Goal: Information Seeking & Learning: Learn about a topic

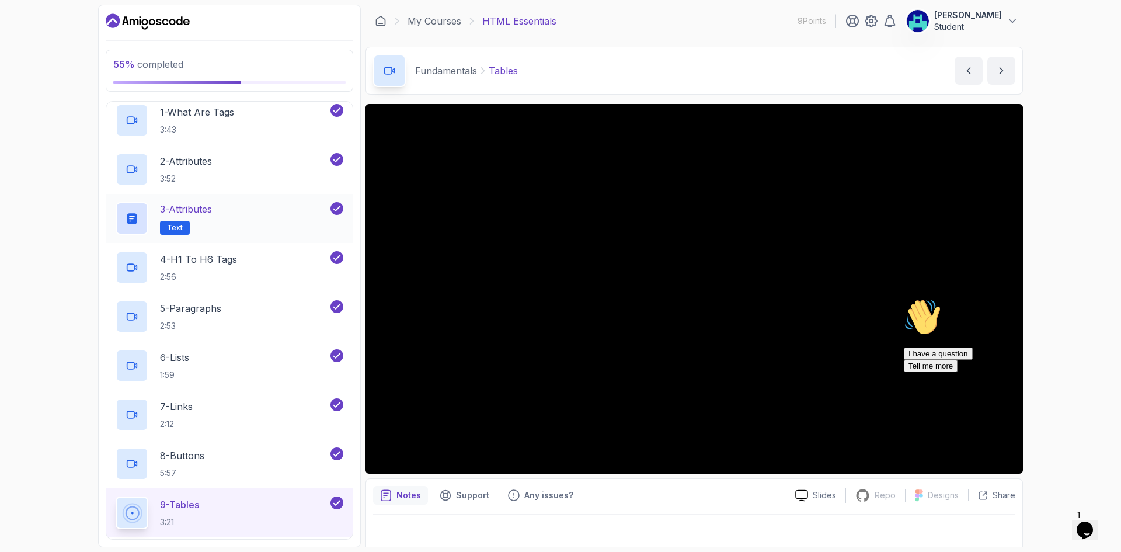
scroll to position [390, 0]
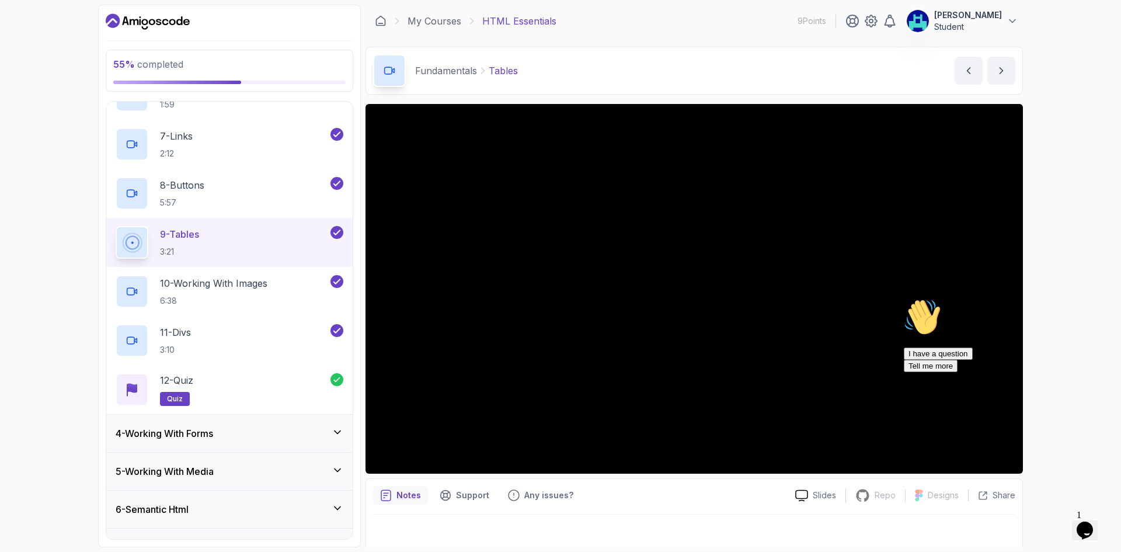
click at [299, 442] on div "4 - Working With Forms" at bounding box center [229, 433] width 246 height 37
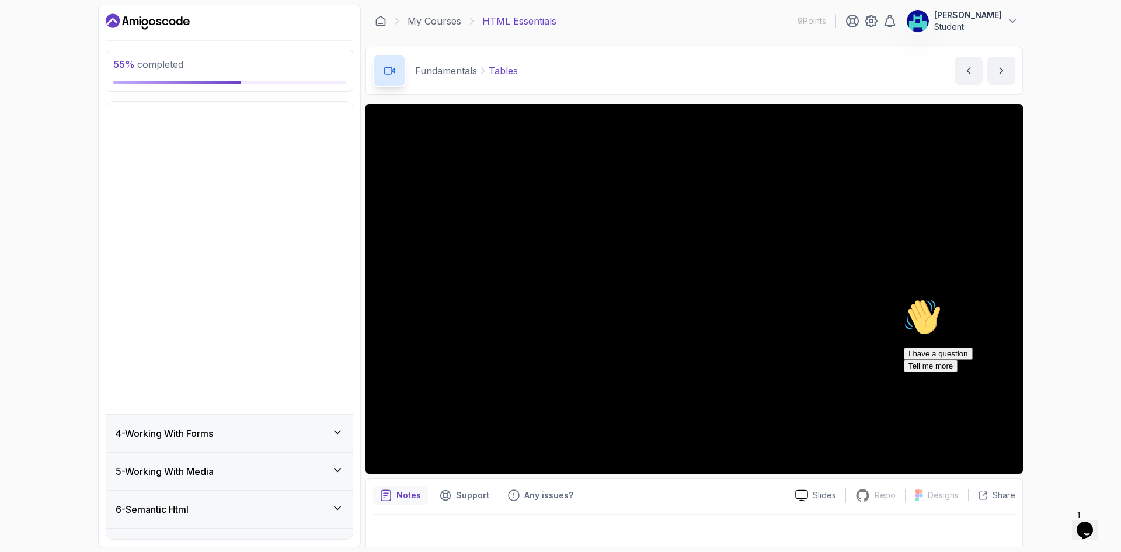
scroll to position [0, 0]
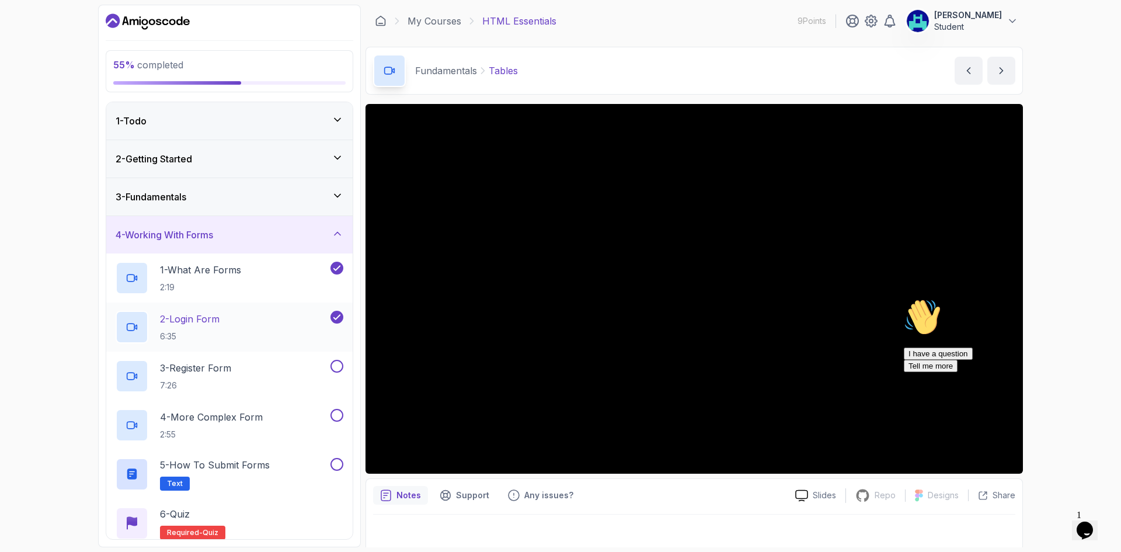
click at [279, 319] on div "2 - Login Form 6:35" at bounding box center [222, 327] width 213 height 33
click at [1092, 529] on icon "Chat widget" at bounding box center [1085, 531] width 16 height 18
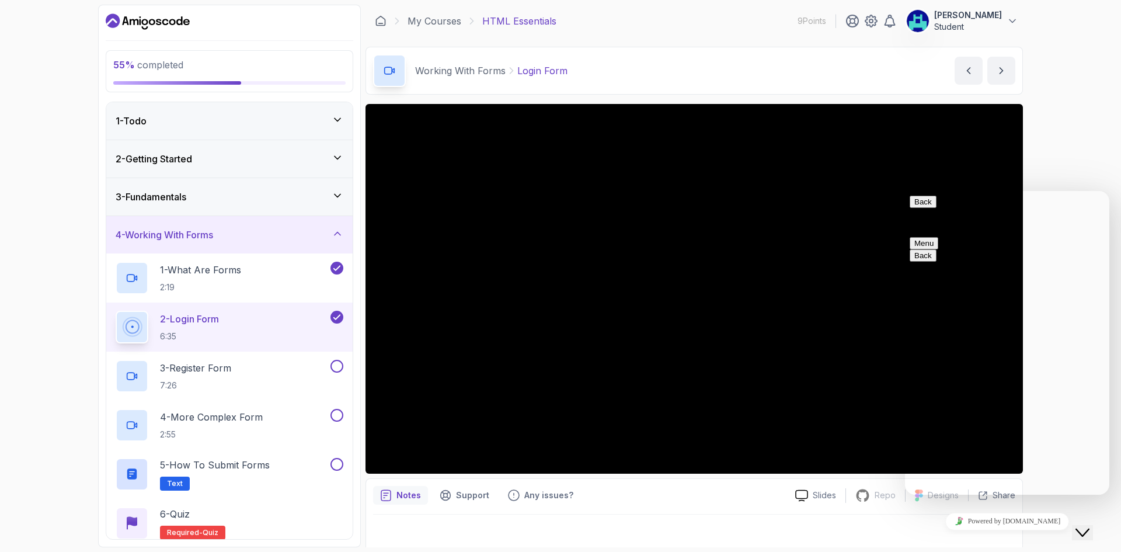
click at [1090, 529] on icon "Close Chat This icon closes the chat window." at bounding box center [1083, 533] width 14 height 14
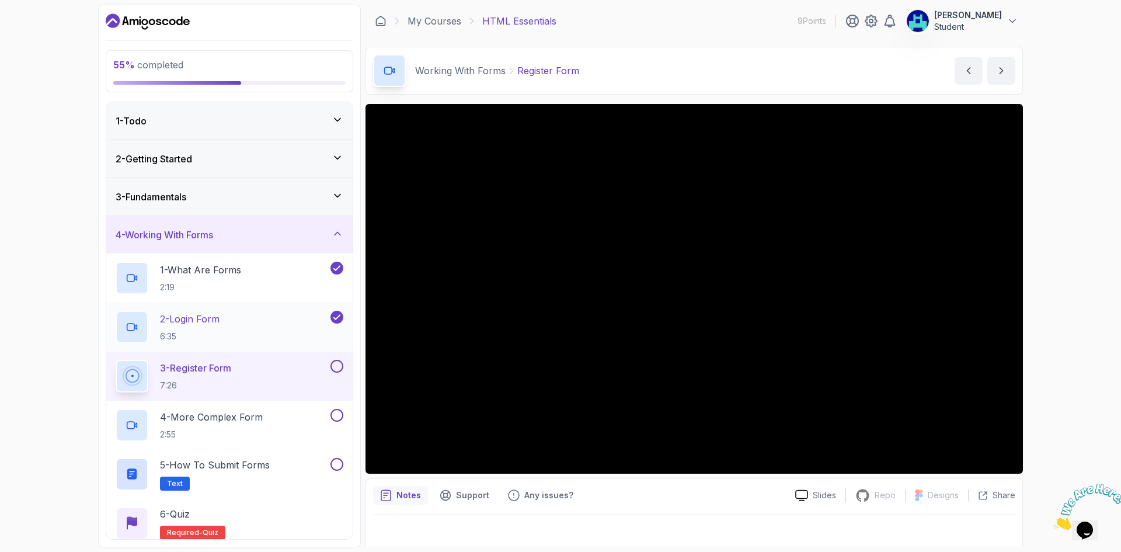
scroll to position [97, 0]
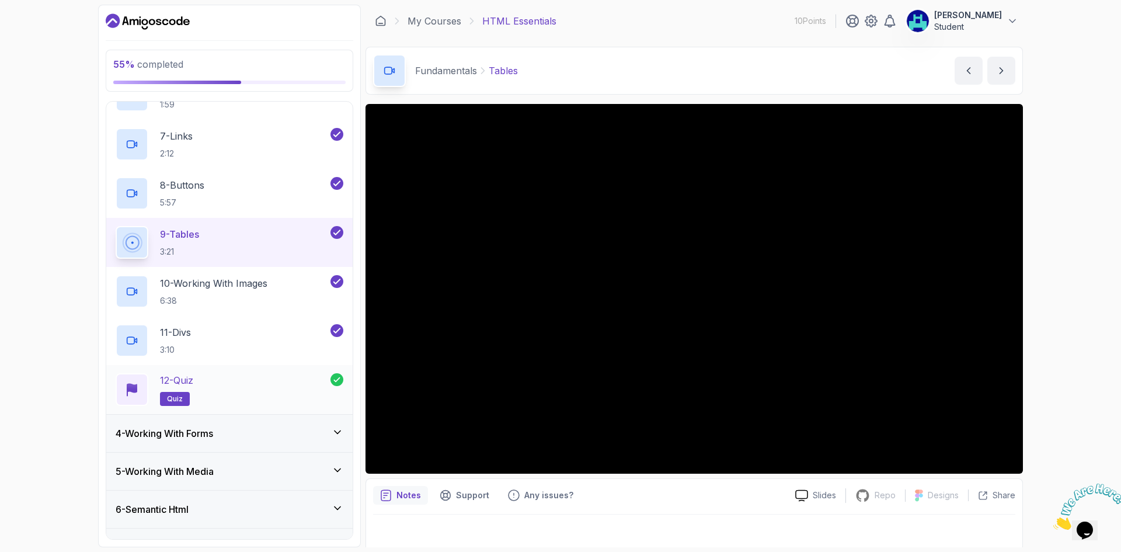
scroll to position [568, 0]
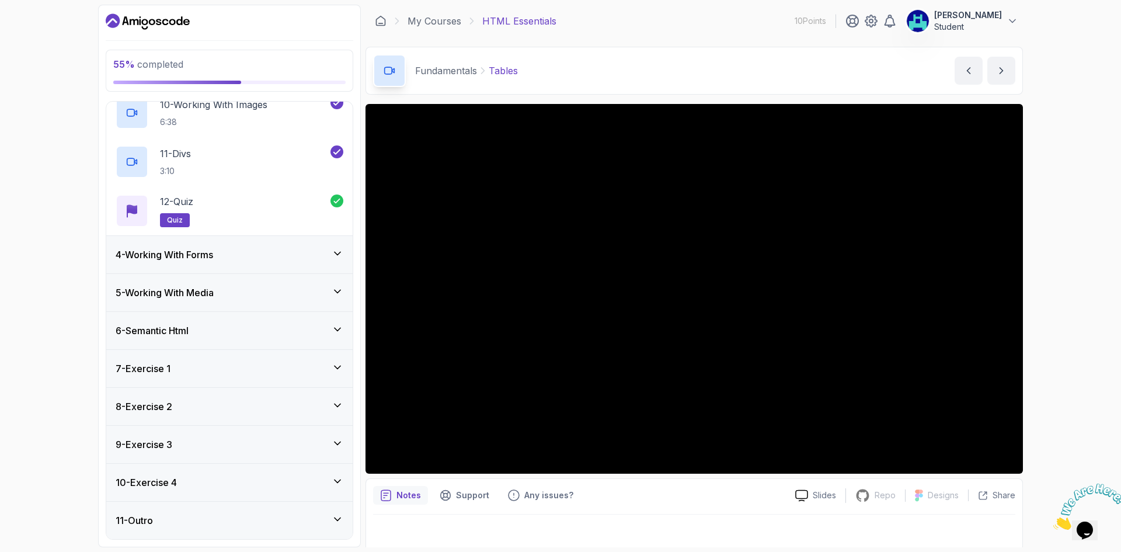
click at [249, 261] on div "4 - Working With Forms" at bounding box center [230, 255] width 228 height 14
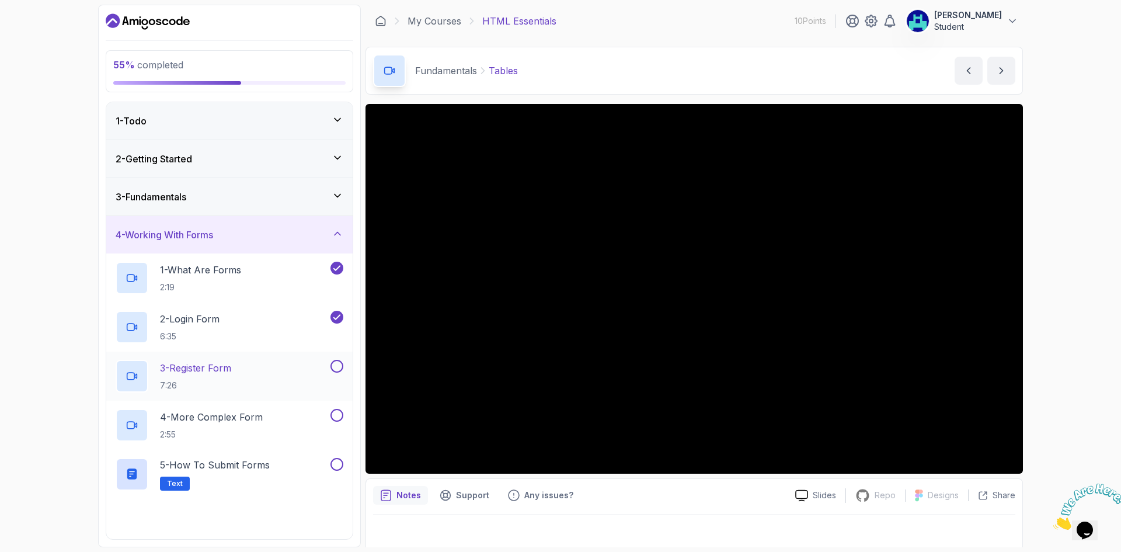
scroll to position [98, 0]
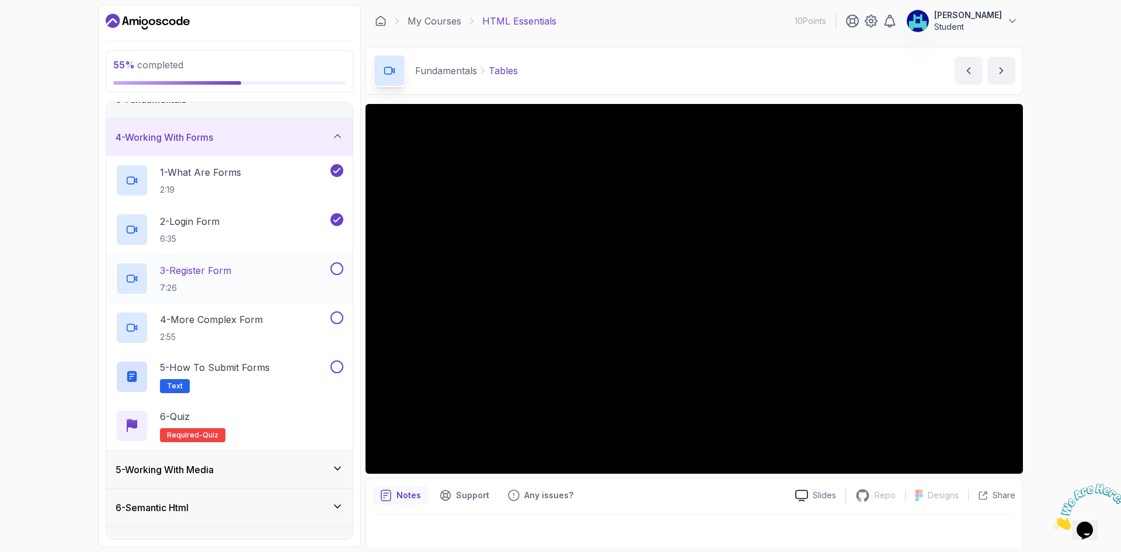
click at [293, 279] on div "3 - Register Form 7:26" at bounding box center [222, 278] width 213 height 33
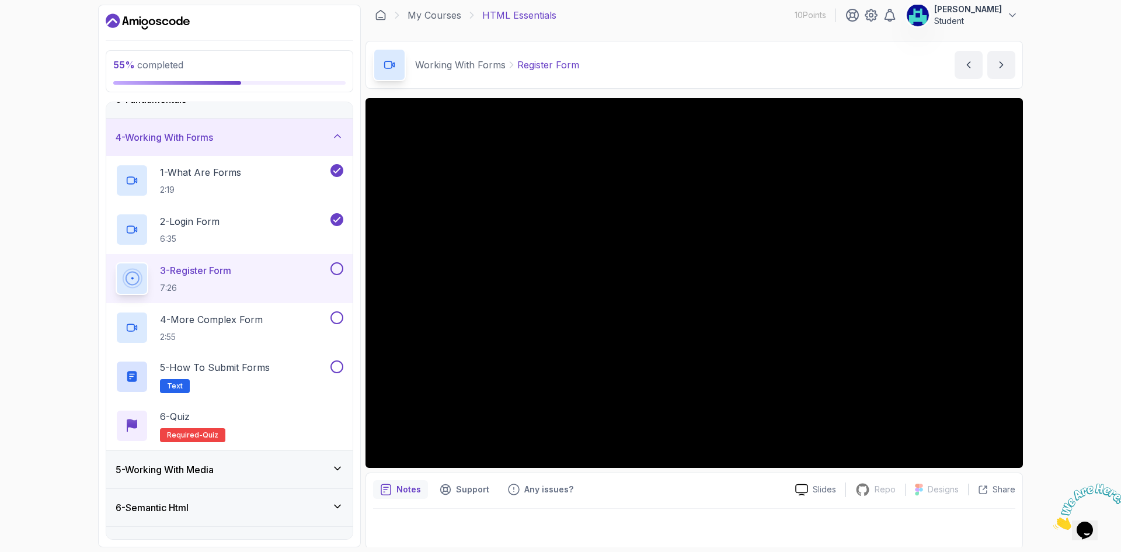
scroll to position [8, 0]
